Goal: Find specific page/section

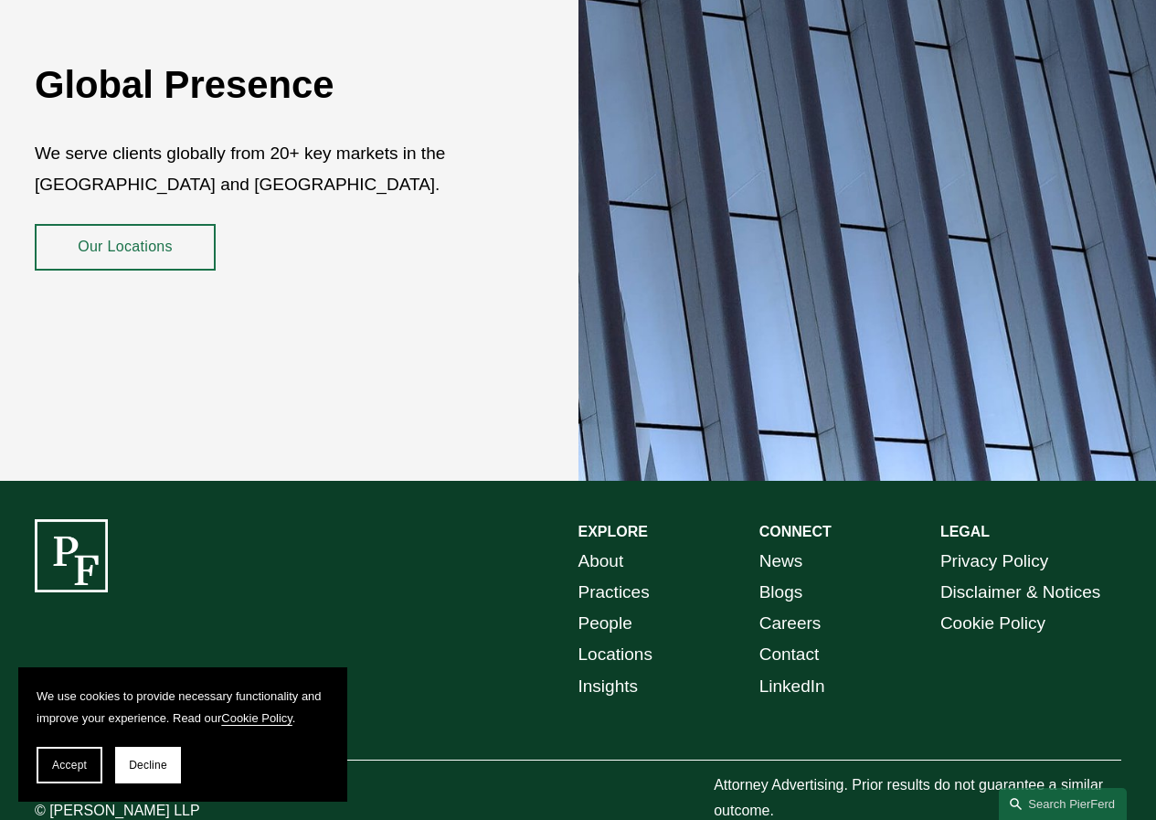
scroll to position [3055, 0]
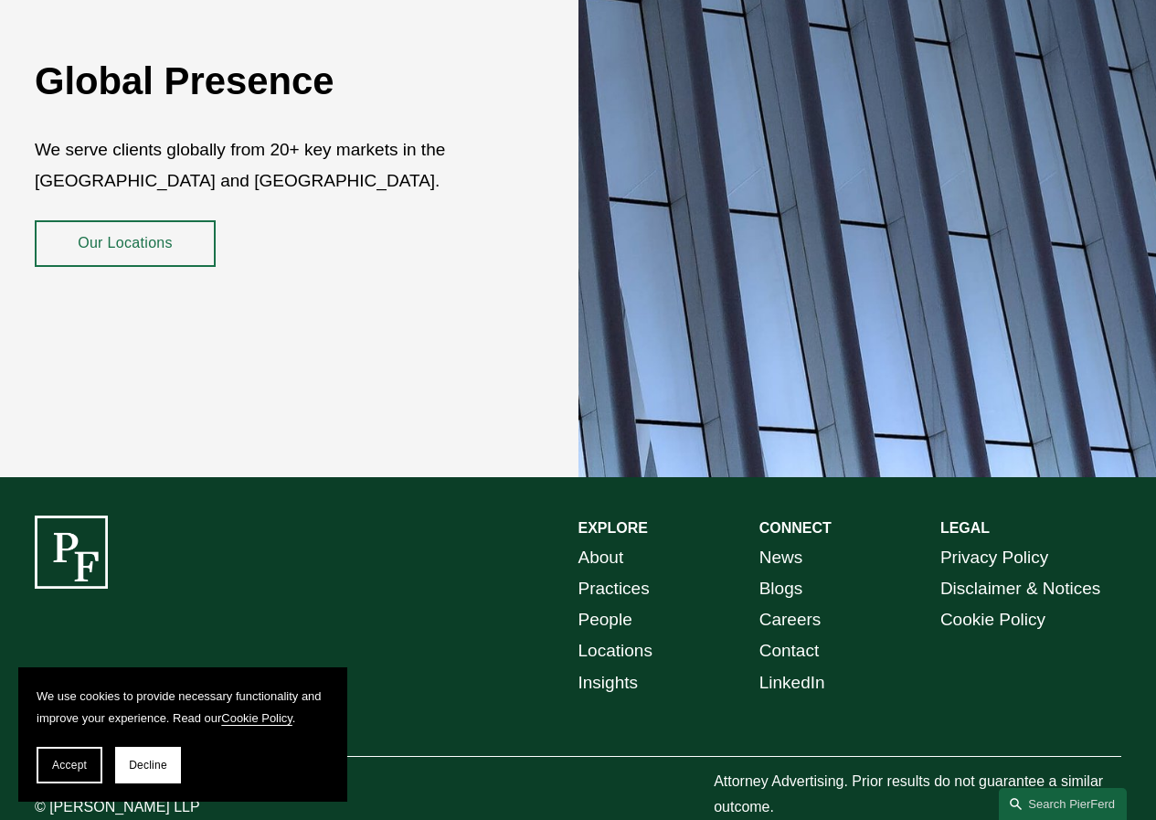
click at [146, 220] on link "Our Locations" at bounding box center [125, 243] width 181 height 47
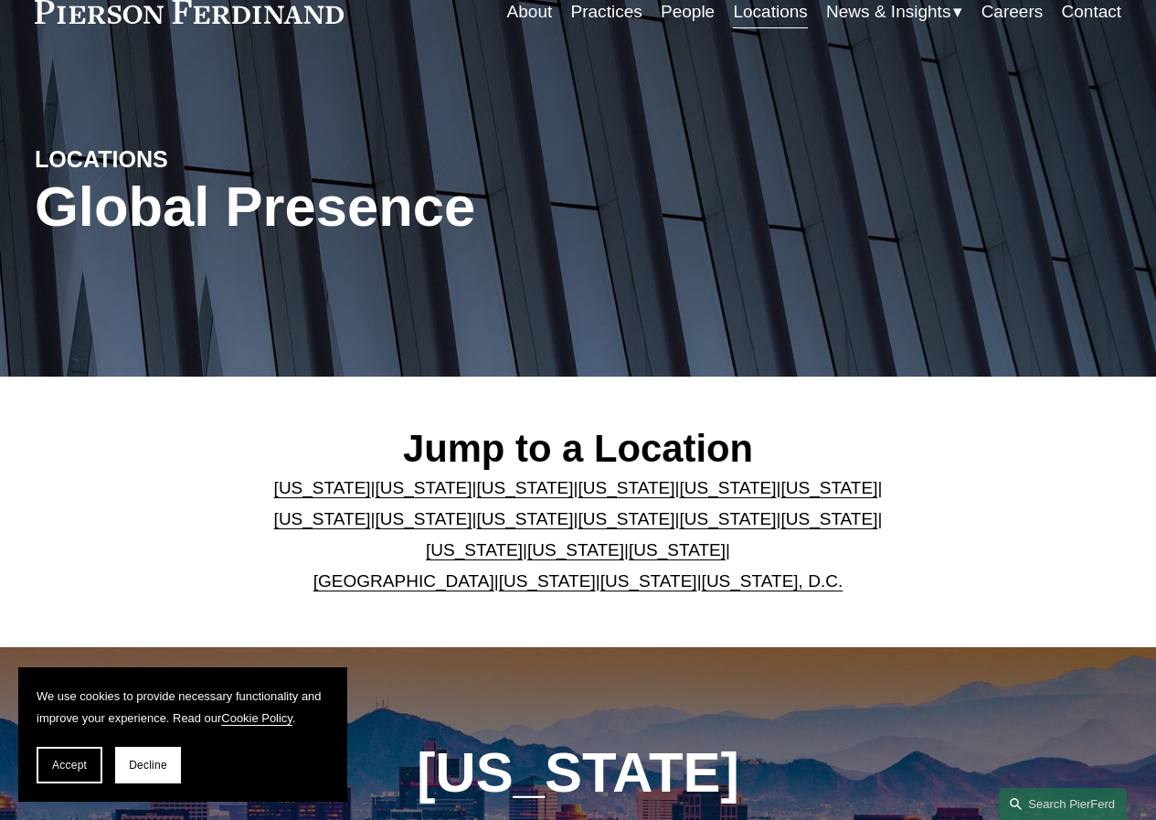
click at [477, 519] on link "[US_STATE]" at bounding box center [525, 518] width 97 height 19
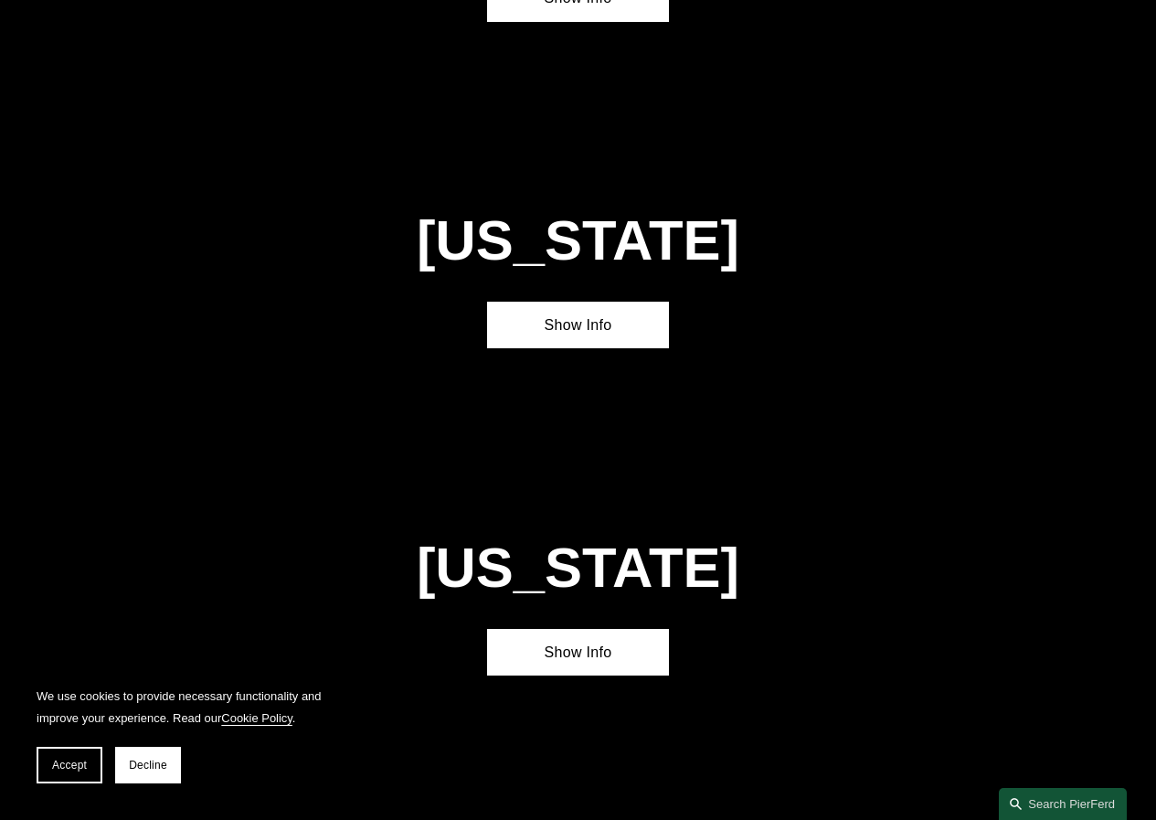
scroll to position [3390, 0]
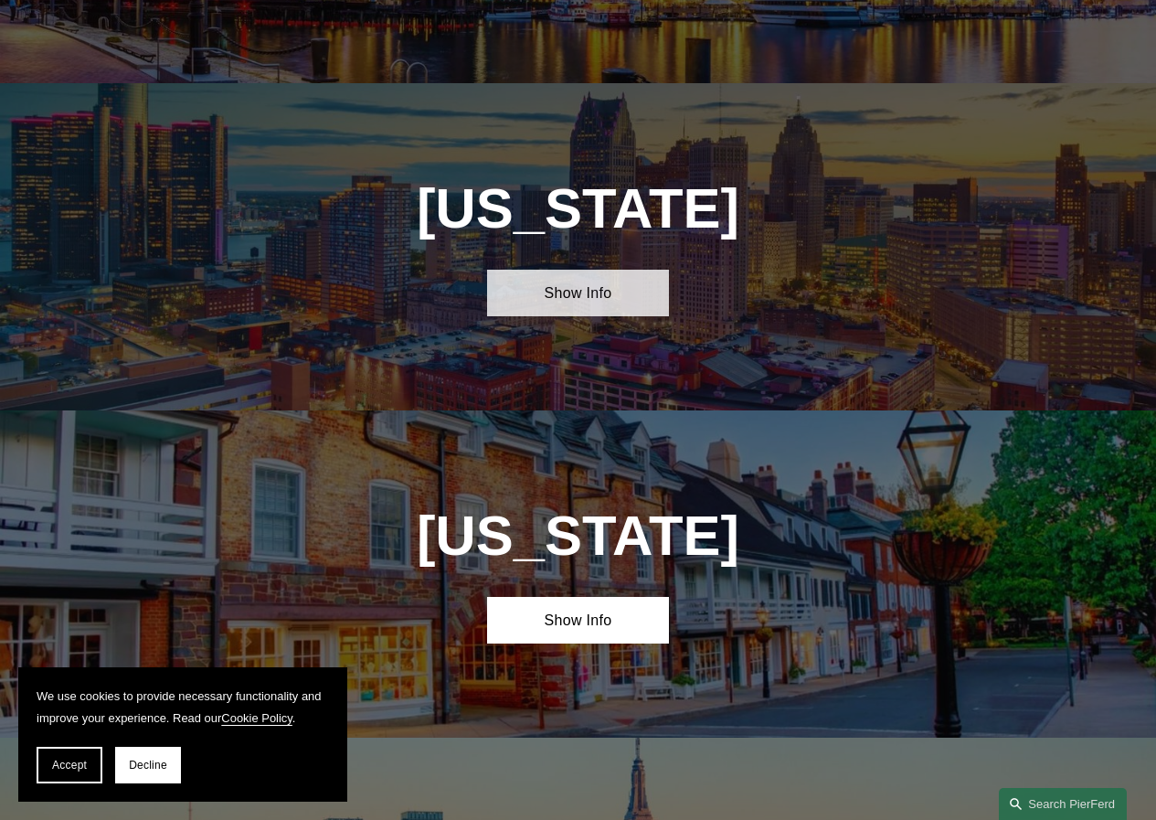
click at [613, 270] on link "Show Info" at bounding box center [577, 293] width 181 height 47
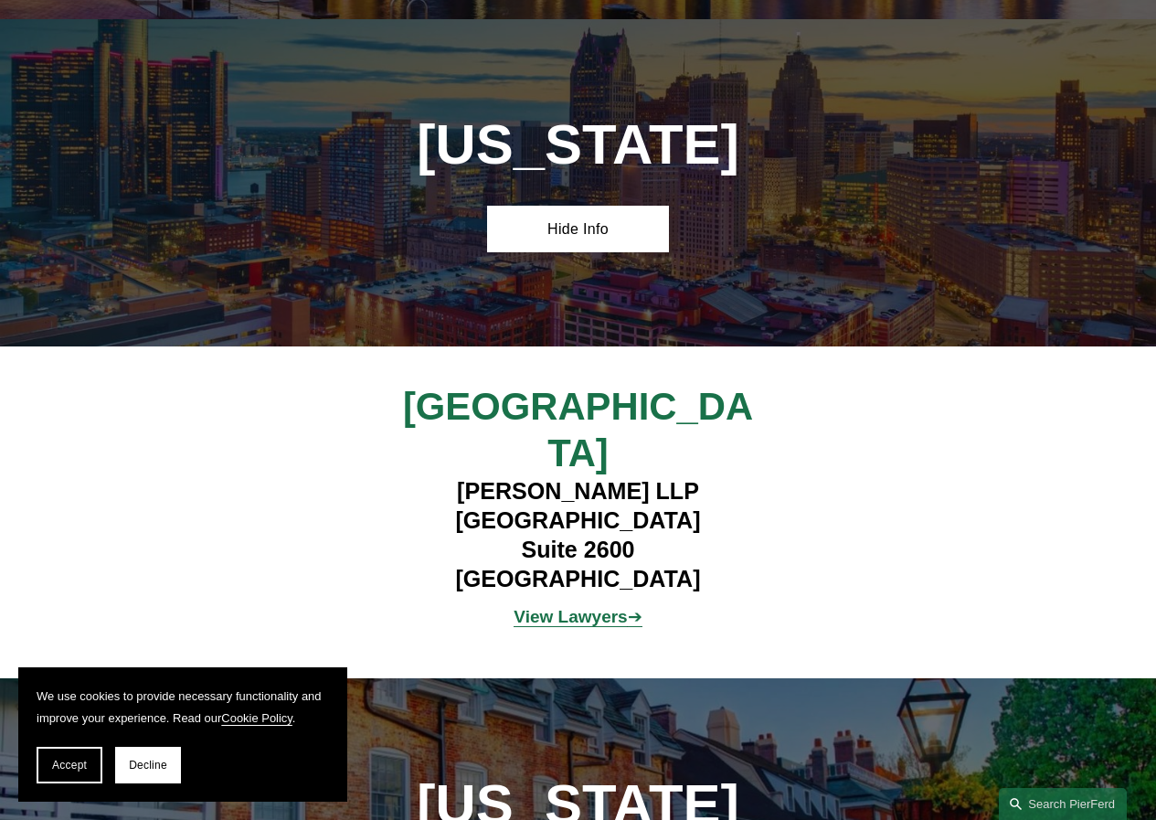
scroll to position [3481, 0]
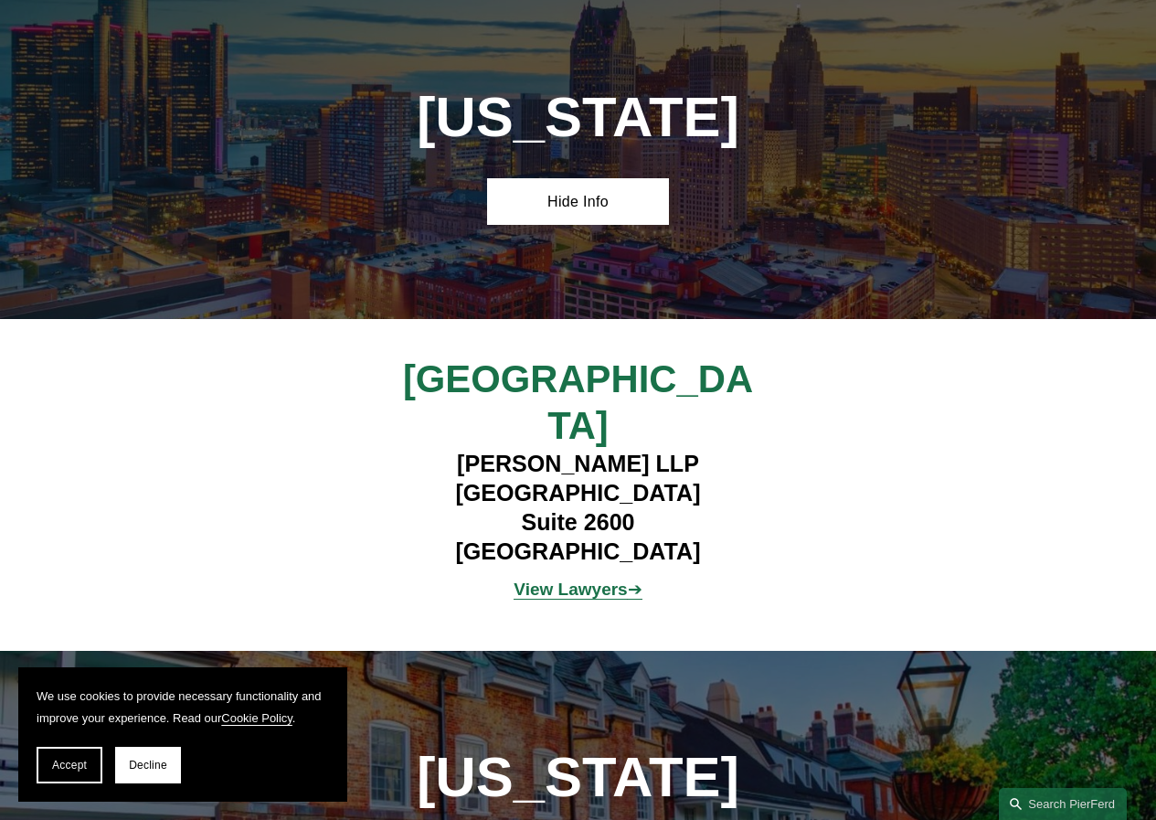
click at [590, 580] on strong "View Lawyers" at bounding box center [570, 589] width 113 height 19
